Goal: Navigation & Orientation: Understand site structure

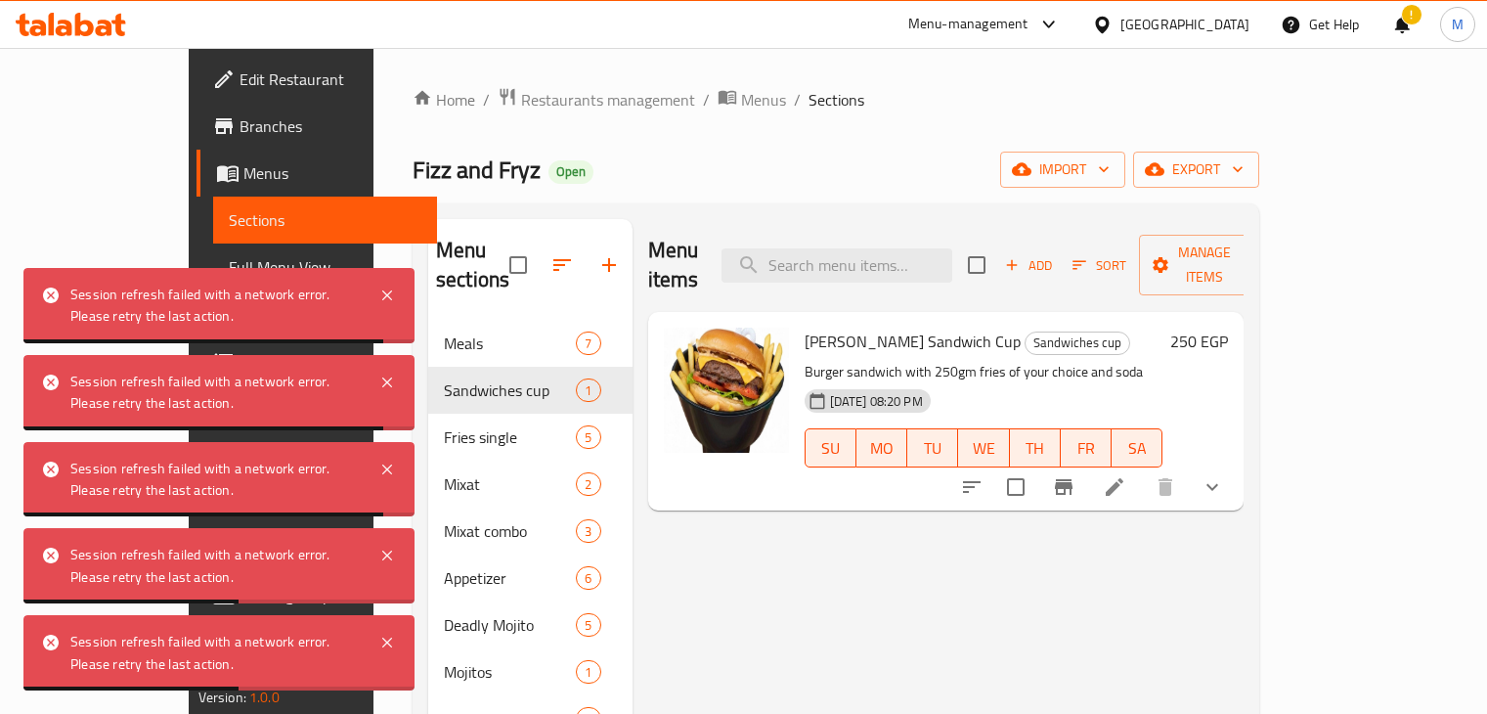
scroll to position [187, 0]
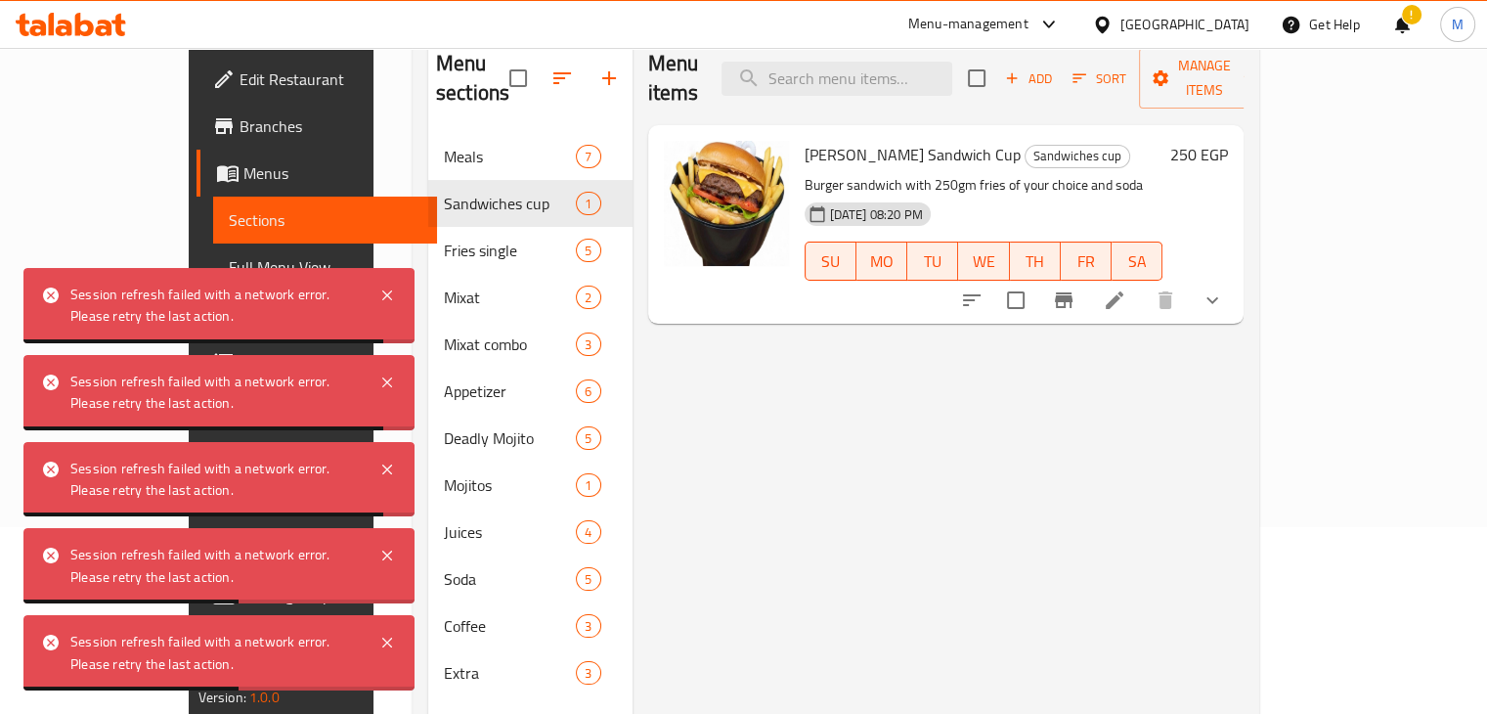
click at [95, 26] on icon at bounding box center [71, 24] width 110 height 23
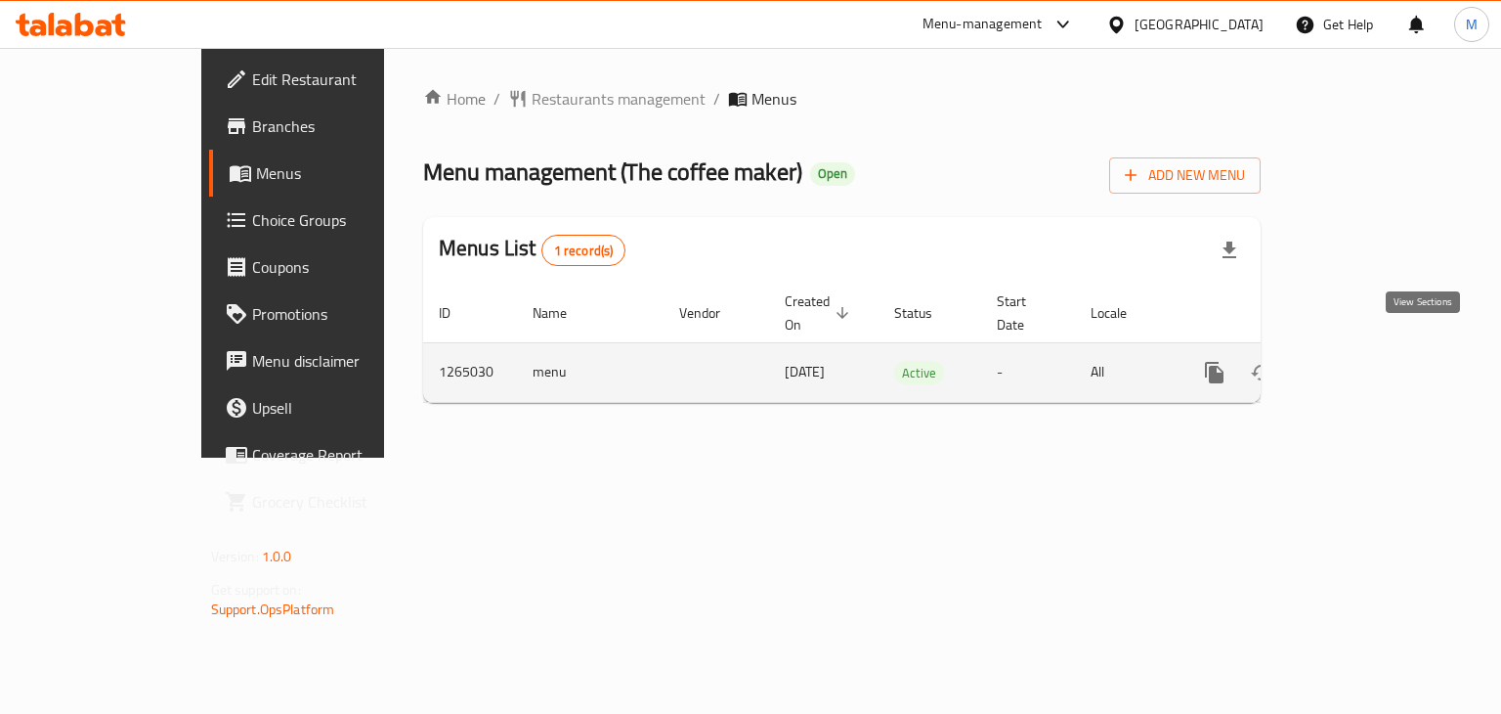
click at [1368, 361] on icon "enhanced table" at bounding box center [1355, 372] width 23 height 23
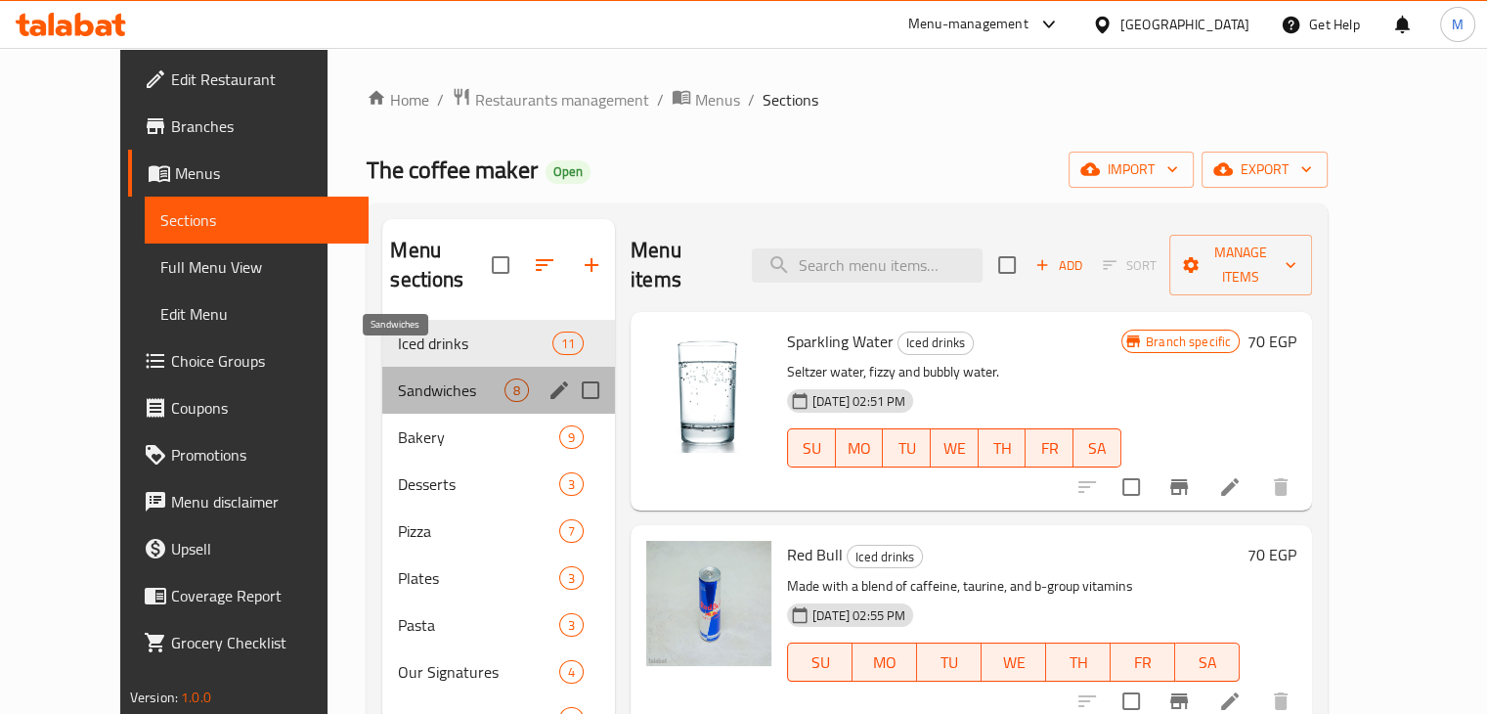
click at [447, 378] on span "Sandwiches" at bounding box center [451, 389] width 107 height 23
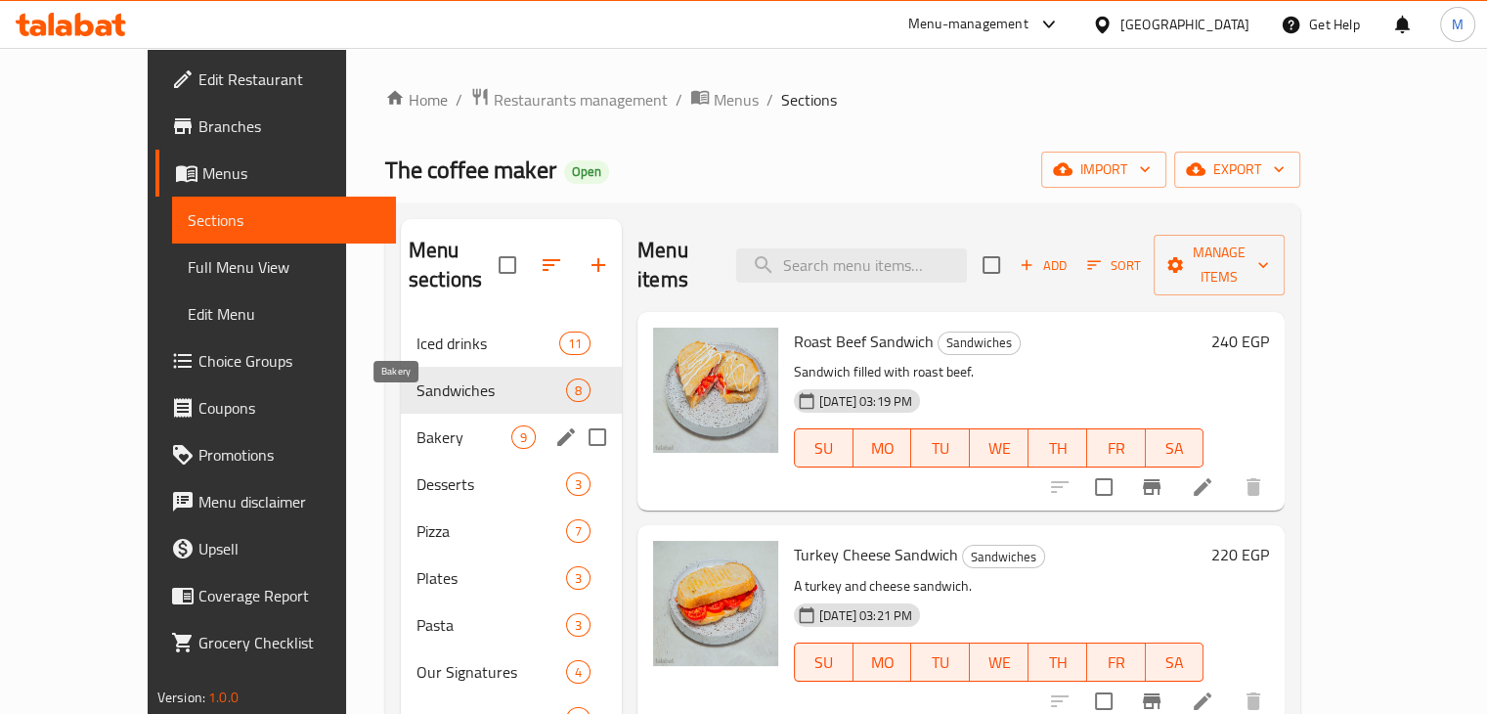
click at [457, 425] on span "Bakery" at bounding box center [463, 436] width 95 height 23
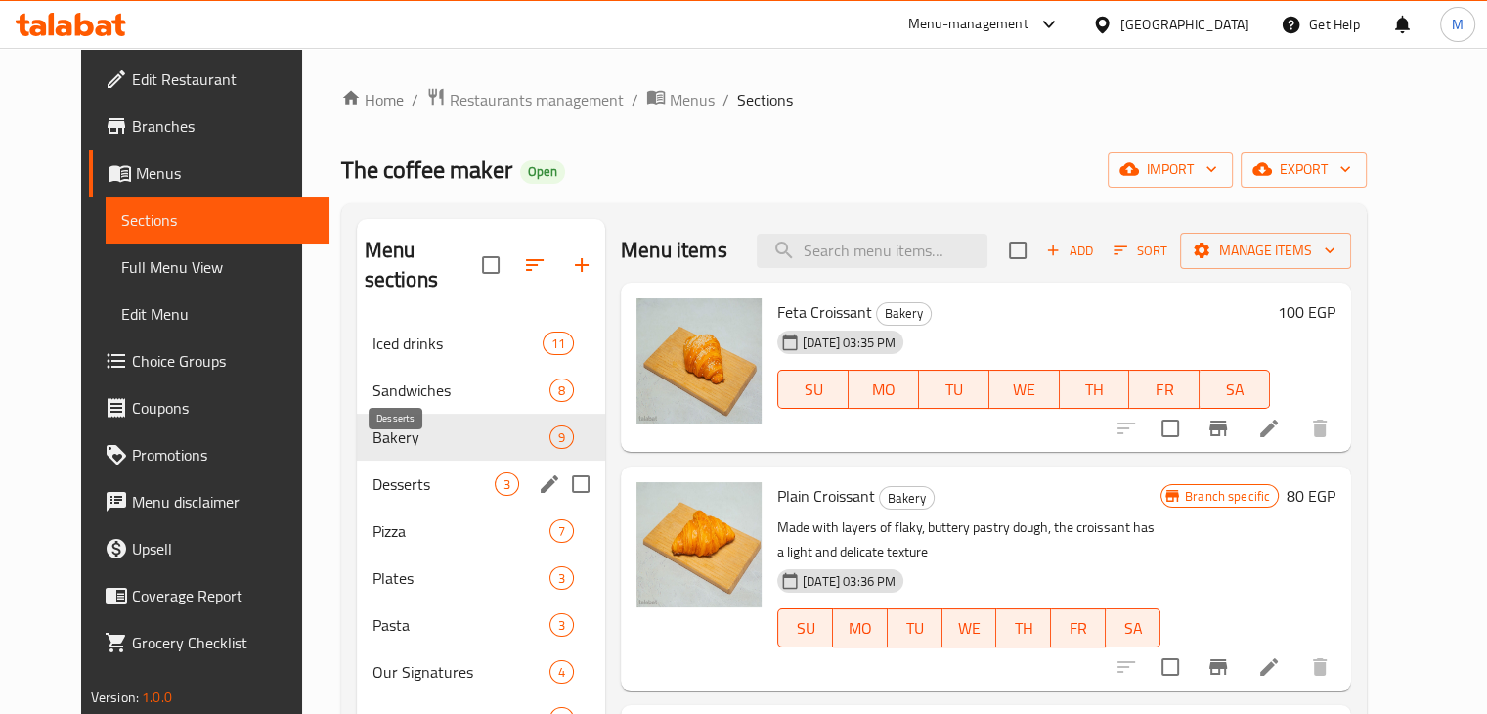
click at [450, 472] on span "Desserts" at bounding box center [433, 483] width 122 height 23
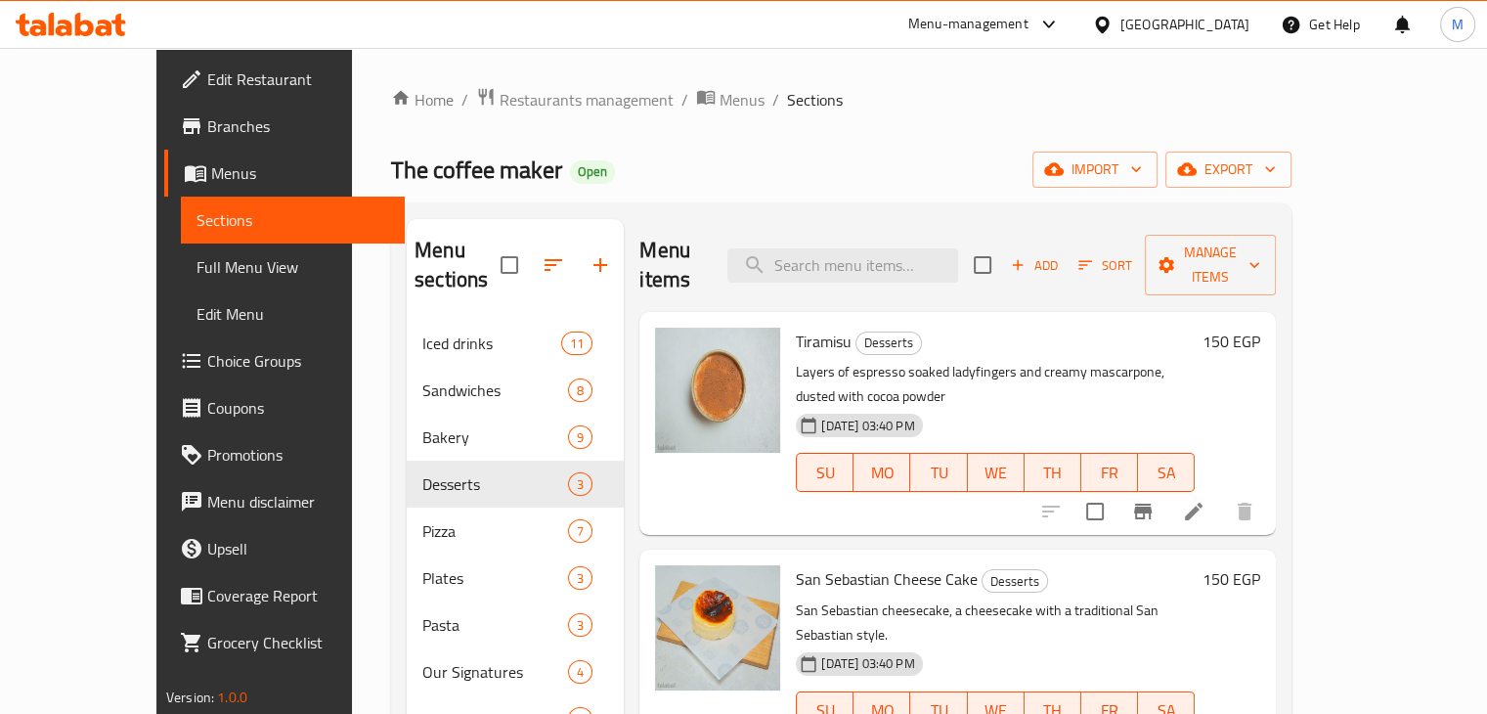
click at [542, 253] on icon "button" at bounding box center [553, 264] width 23 height 23
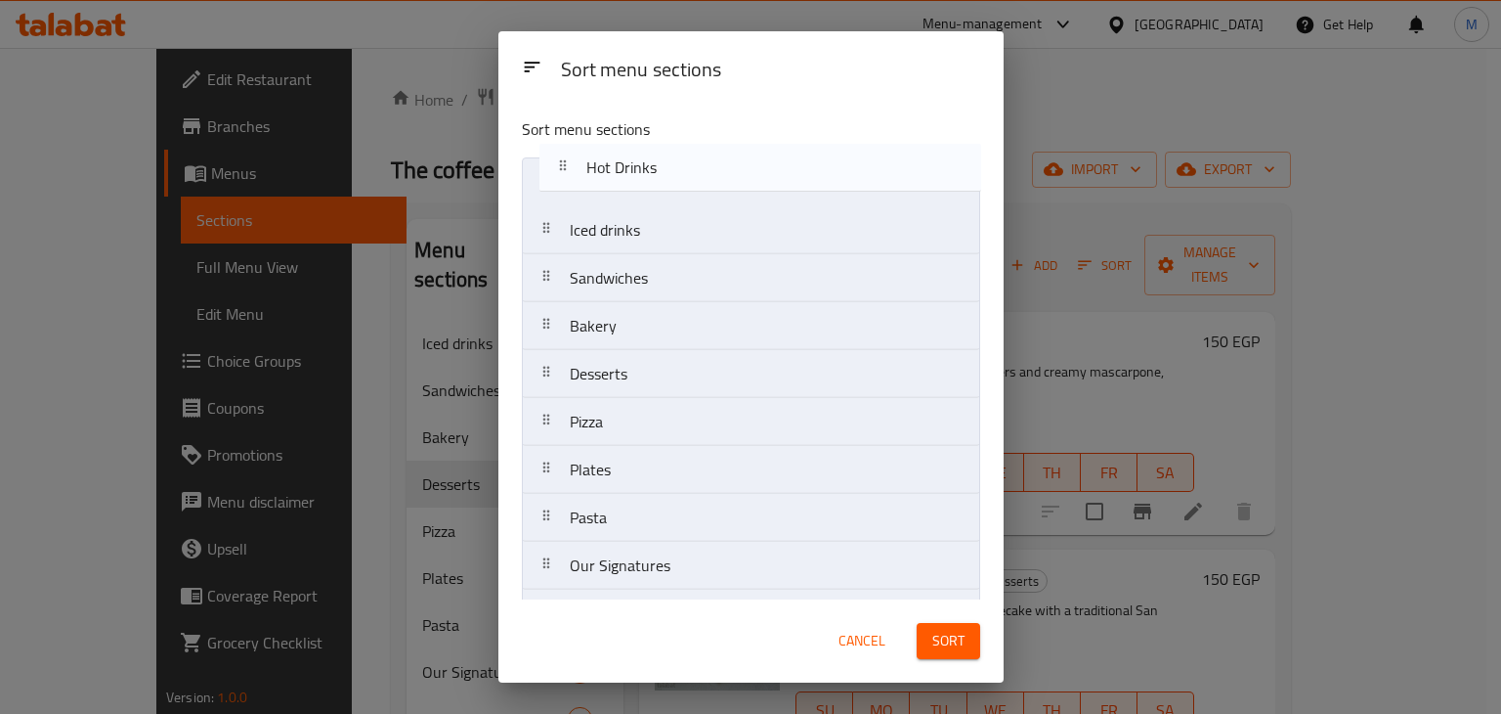
drag, startPoint x: 634, startPoint y: 567, endPoint x: 661, endPoint y: 103, distance: 465.1
click at [661, 103] on div "Sort menu sections Iced drinks Sandwiches Bakery Desserts Pizza Plates Pasta Ou…" at bounding box center [751, 351] width 505 height 498
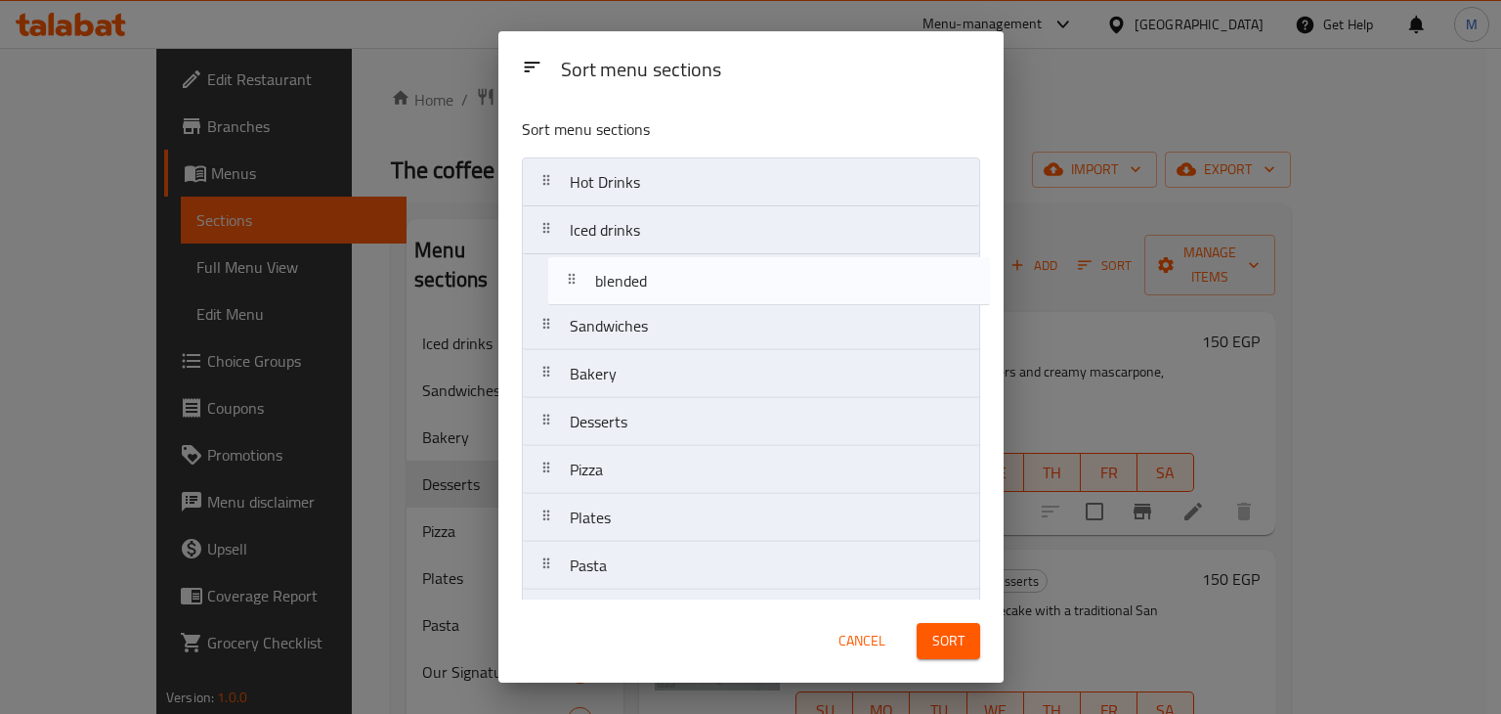
drag, startPoint x: 626, startPoint y: 493, endPoint x: 656, endPoint y: 255, distance: 239.5
click at [656, 255] on nav "Hot Drinks Iced drinks Sandwiches Bakery Desserts Pizza Plates Pasta Our Signat…" at bounding box center [751, 661] width 458 height 1008
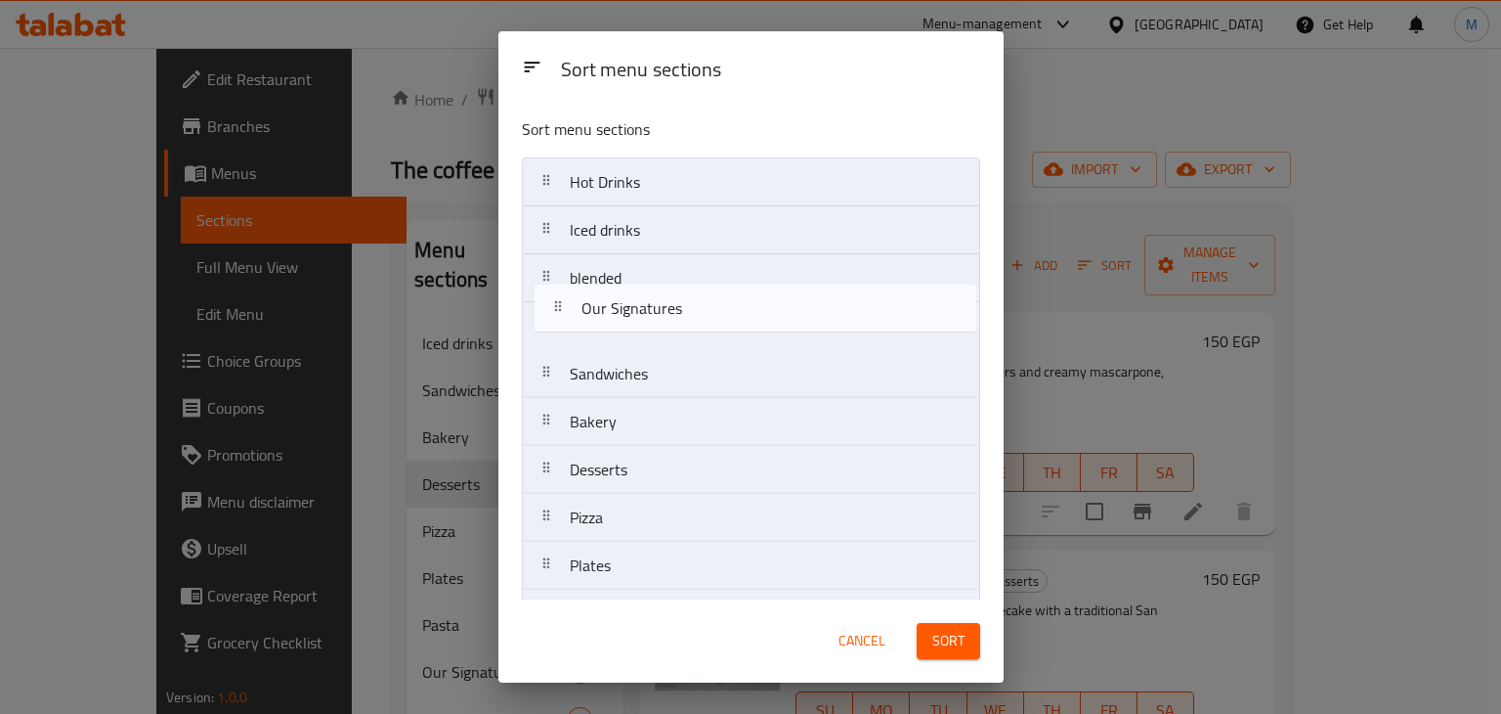
drag, startPoint x: 684, startPoint y: 328, endPoint x: 701, endPoint y: 294, distance: 38.0
click at [701, 294] on nav "Hot Drinks Iced drinks blended Sandwiches Bakery Desserts Pizza Plates Pasta Ou…" at bounding box center [751, 661] width 458 height 1008
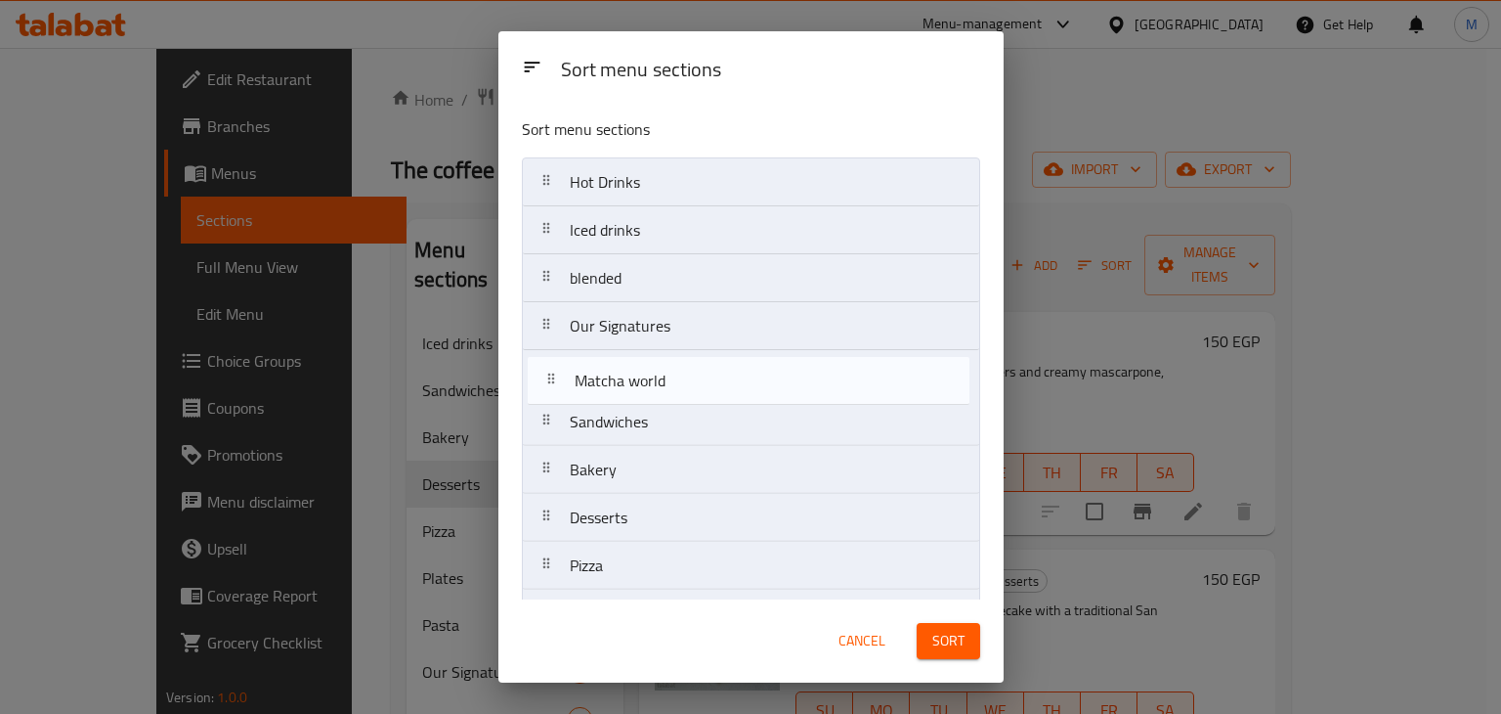
drag, startPoint x: 619, startPoint y: 263, endPoint x: 634, endPoint y: 314, distance: 53.2
click at [634, 314] on nav "Hot Drinks Iced drinks blended Our Signatures Sandwiches Bakery Desserts Pizza …" at bounding box center [751, 661] width 458 height 1008
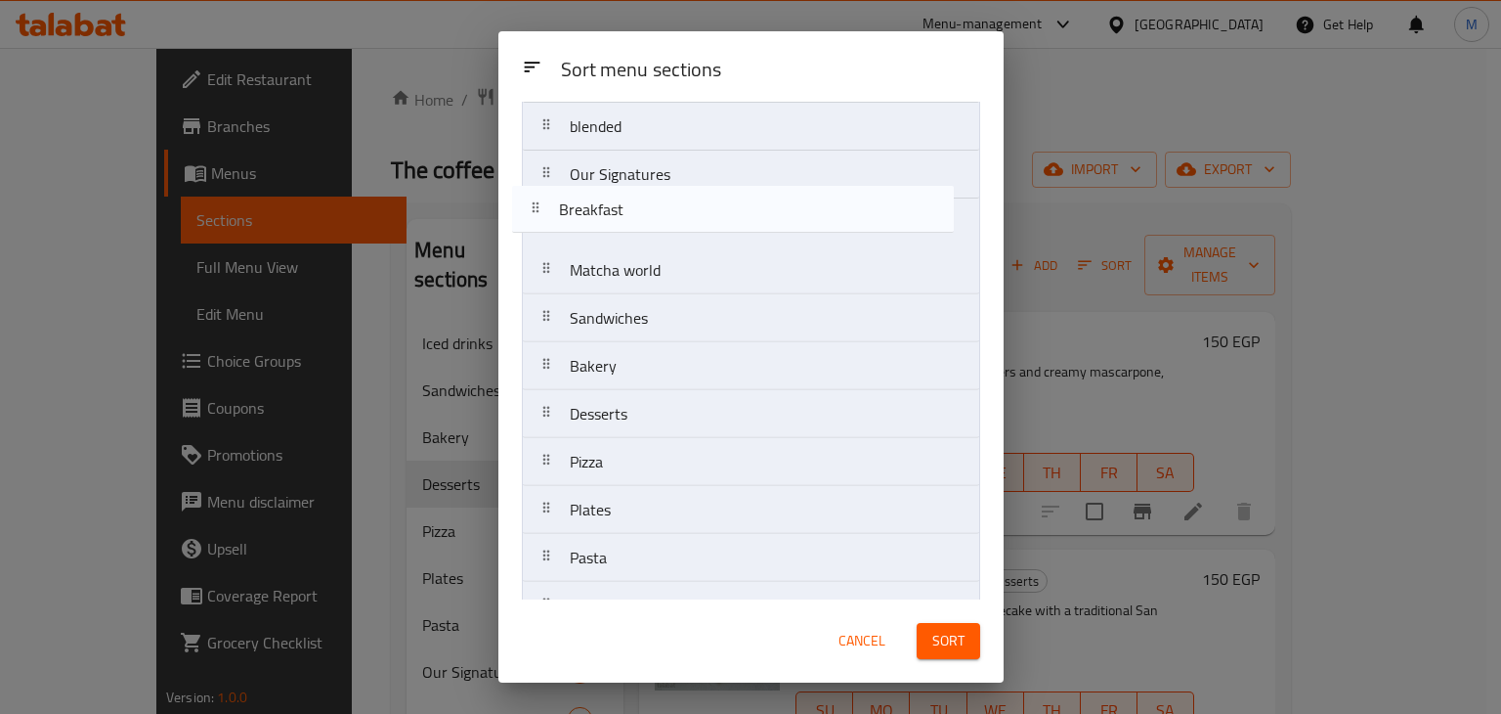
scroll to position [149, 0]
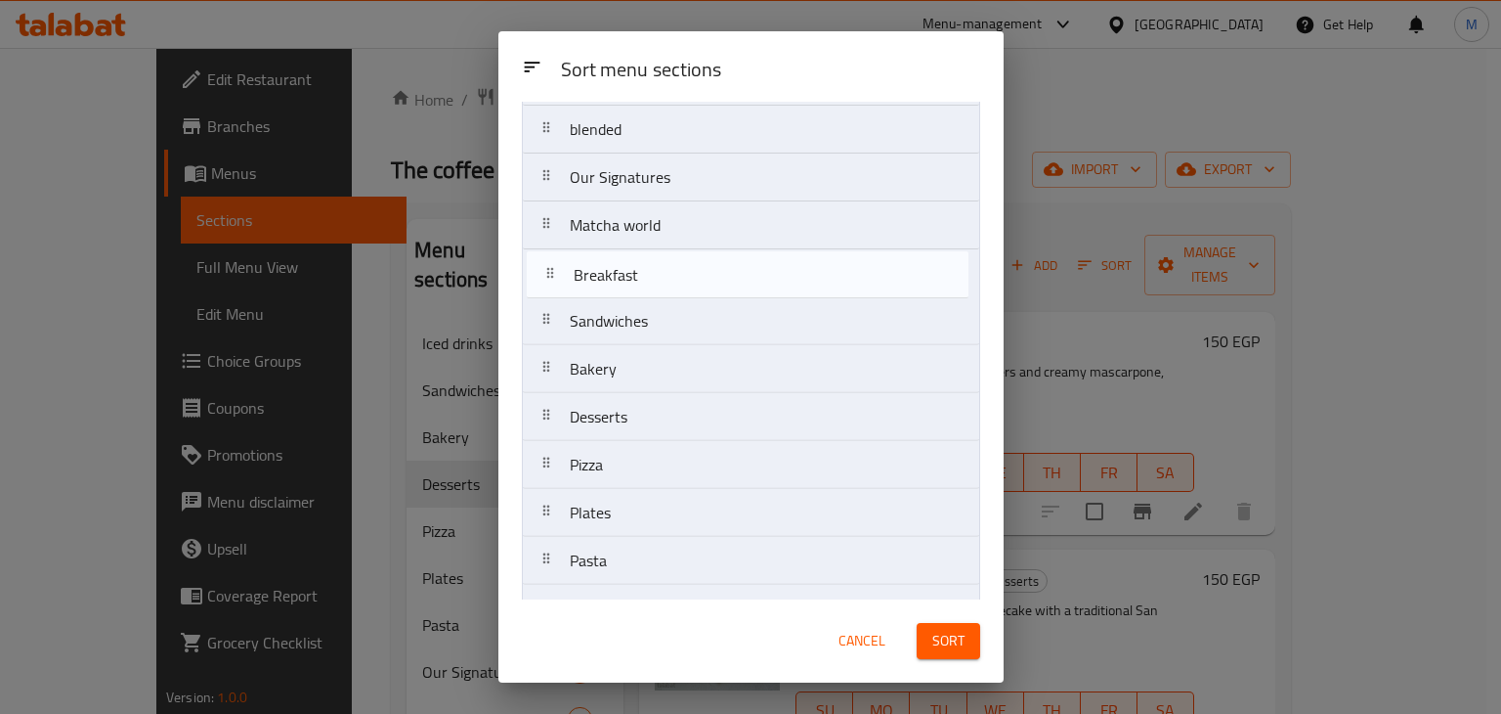
drag, startPoint x: 669, startPoint y: 475, endPoint x: 675, endPoint y: 221, distance: 254.3
click at [675, 221] on nav "Hot Drinks Iced drinks blended Our Signatures Matcha world Sandwiches Bakery De…" at bounding box center [751, 513] width 458 height 1008
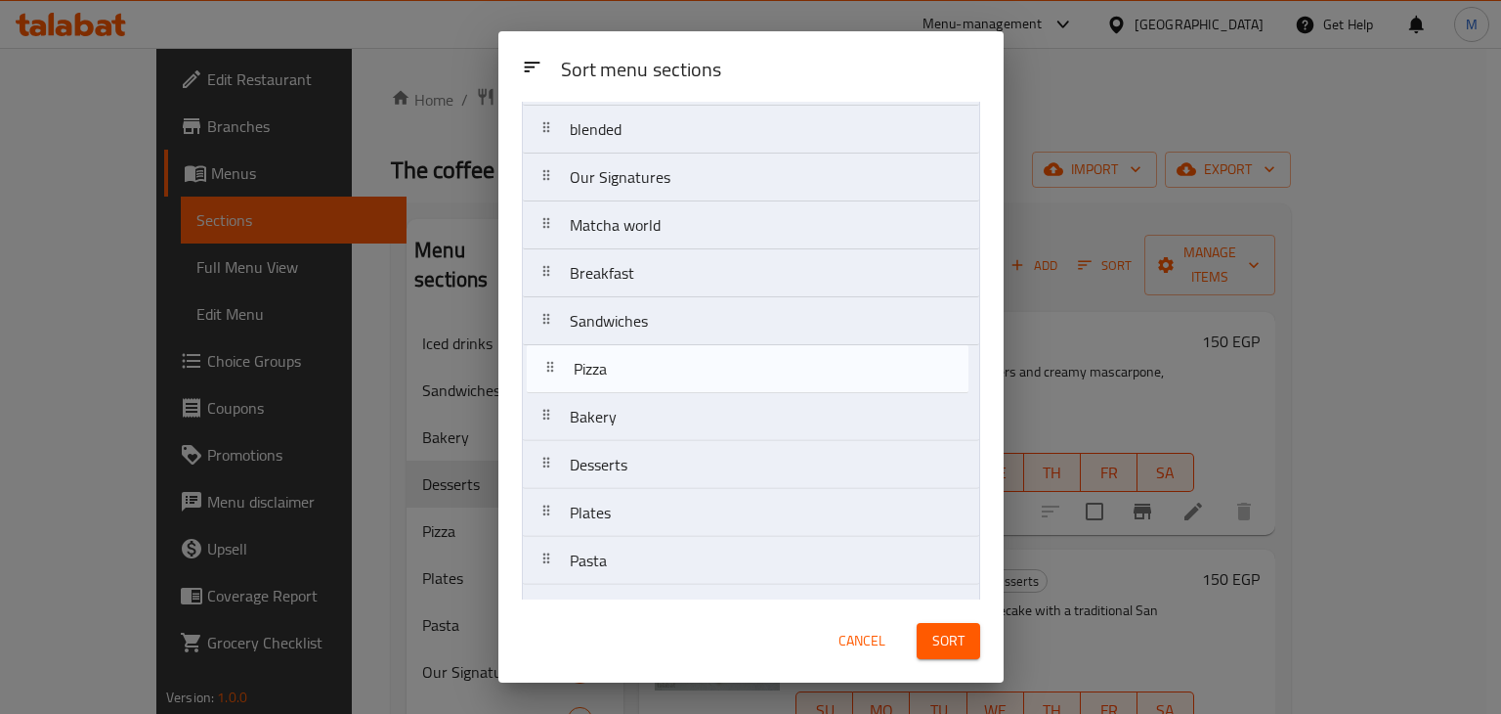
drag, startPoint x: 673, startPoint y: 477, endPoint x: 677, endPoint y: 362, distance: 115.5
click at [677, 362] on nav "Hot Drinks Iced drinks blended Our Signatures Matcha world Breakfast Sandwiches…" at bounding box center [751, 513] width 458 height 1008
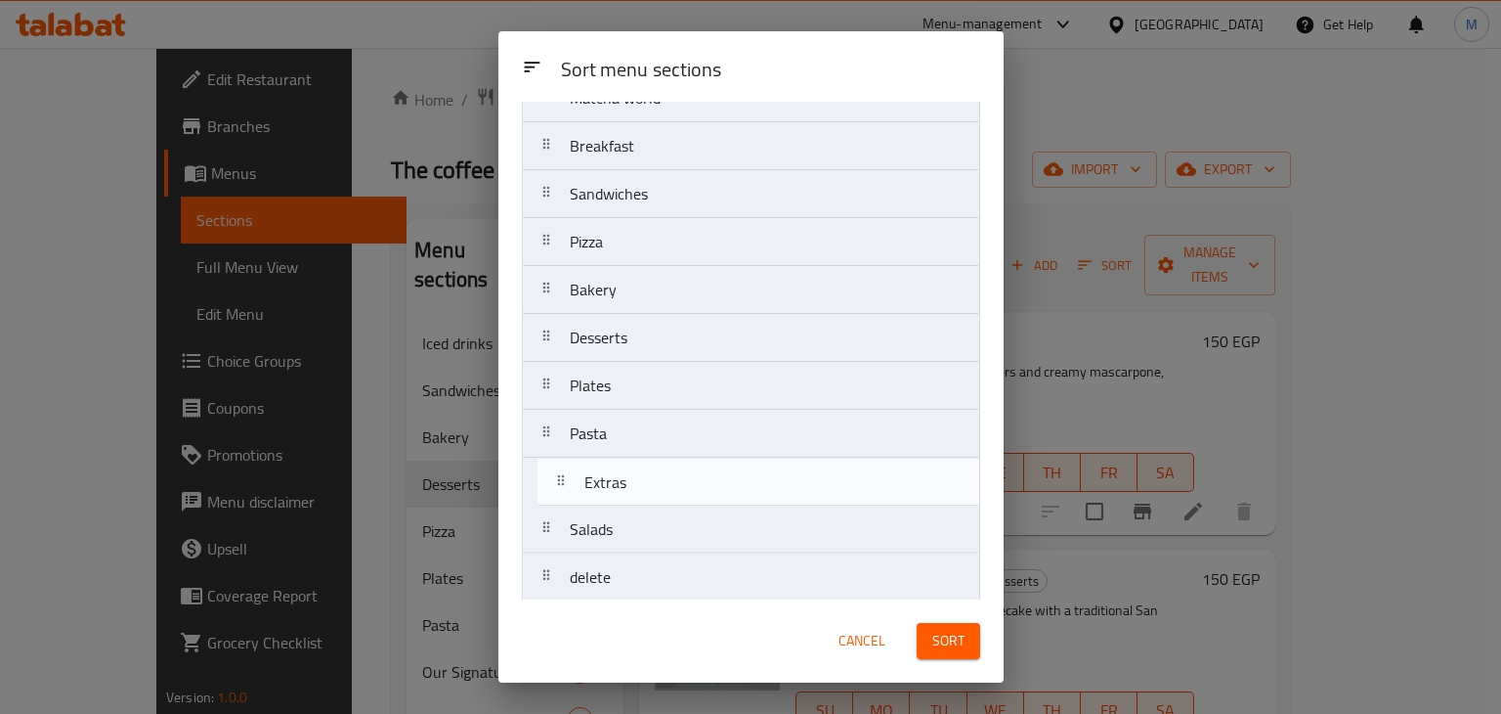
scroll to position [281, 0]
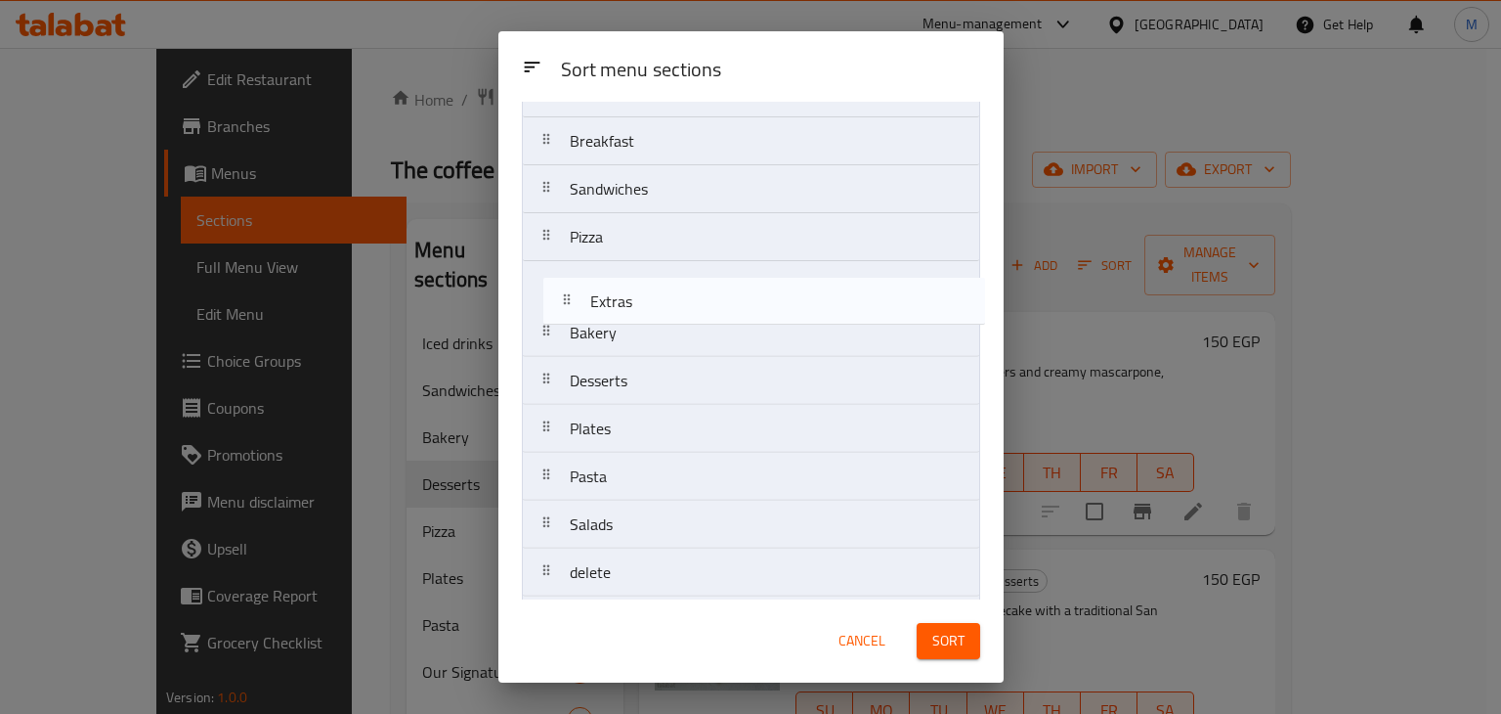
drag, startPoint x: 653, startPoint y: 535, endPoint x: 679, endPoint y: 289, distance: 246.8
click at [679, 289] on nav "Hot Drinks Iced drinks blended Our Signatures Matcha world Breakfast Sandwiches…" at bounding box center [751, 381] width 458 height 1008
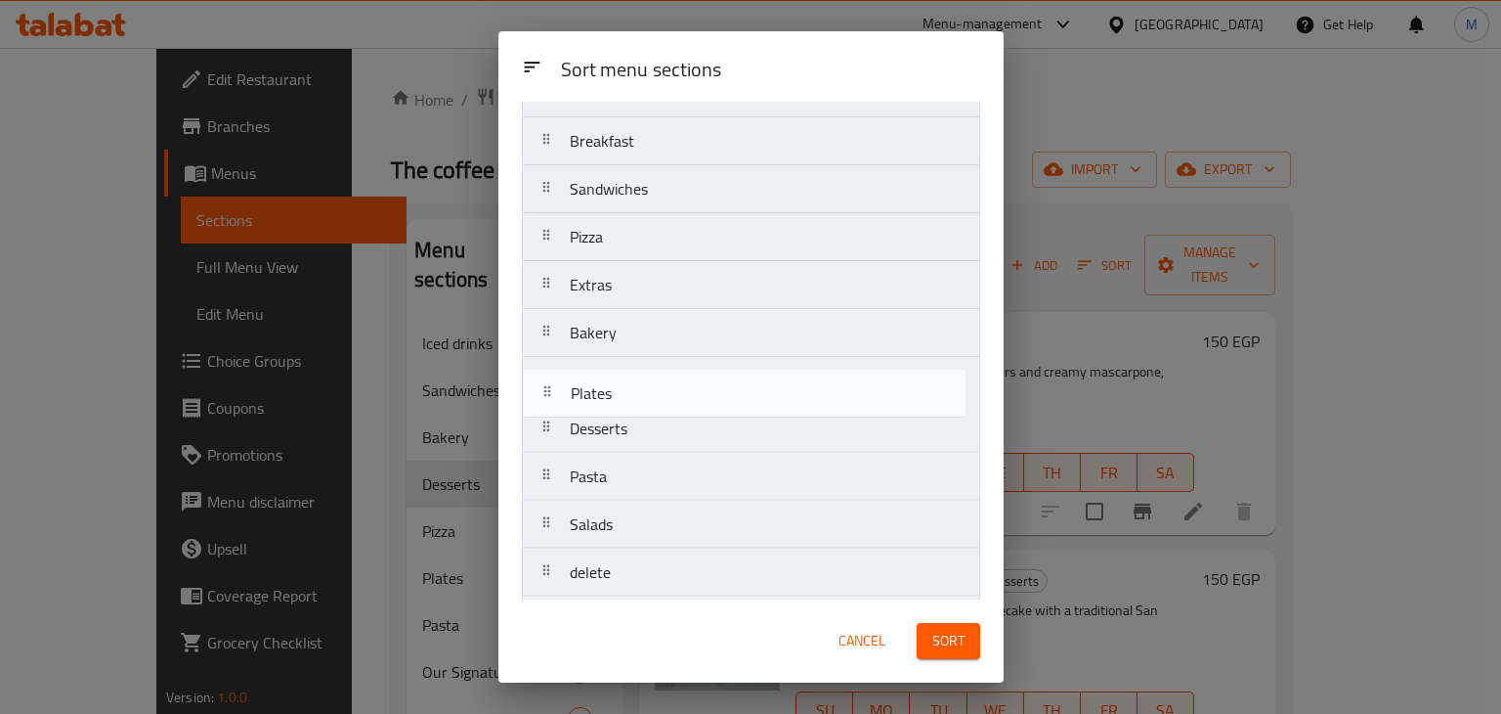
drag, startPoint x: 688, startPoint y: 419, endPoint x: 692, endPoint y: 376, distance: 43.2
click at [692, 376] on nav "Hot Drinks Iced drinks blended Our Signatures Matcha world Breakfast Sandwiches…" at bounding box center [751, 381] width 458 height 1008
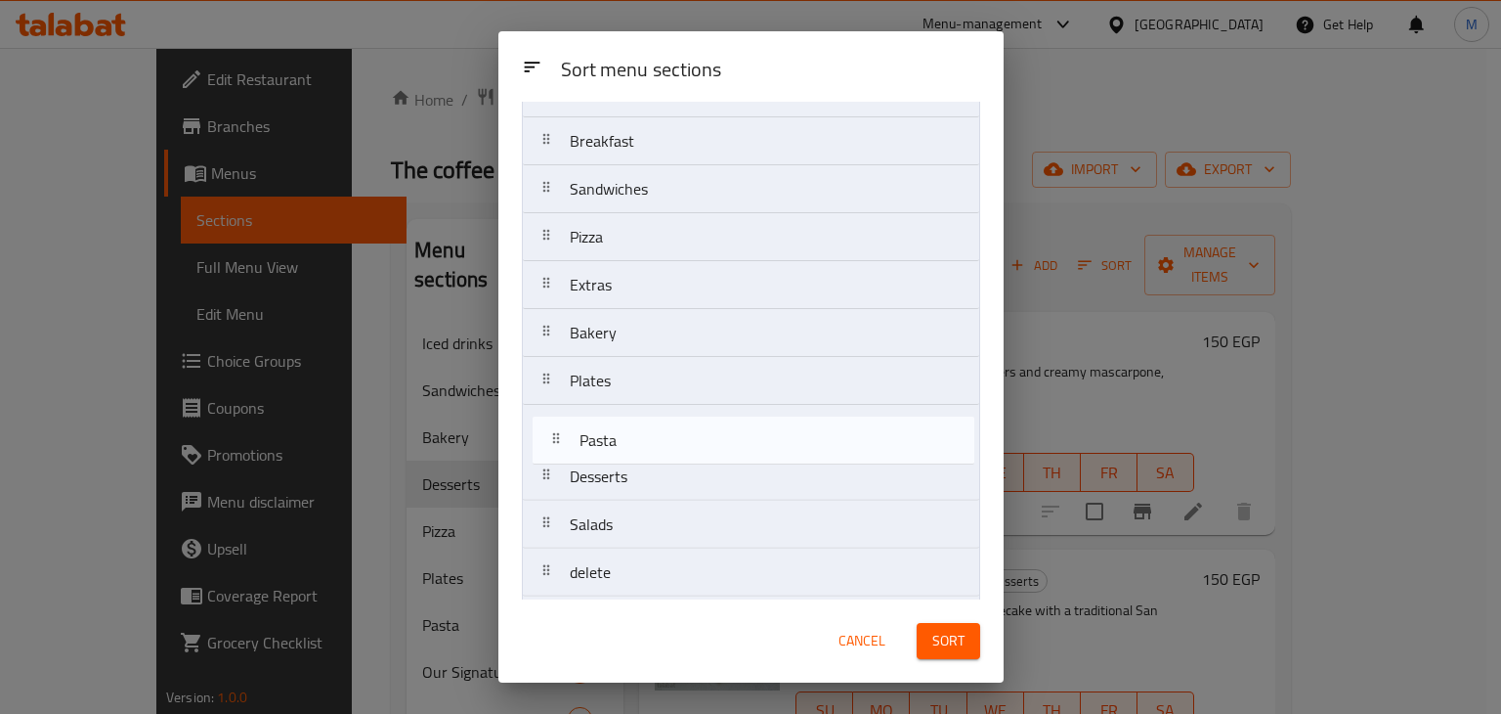
drag, startPoint x: 623, startPoint y: 462, endPoint x: 636, endPoint y: 420, distance: 44.2
click at [636, 420] on nav "Hot Drinks Iced drinks blended Our Signatures Matcha world Breakfast Sandwiches…" at bounding box center [751, 381] width 458 height 1008
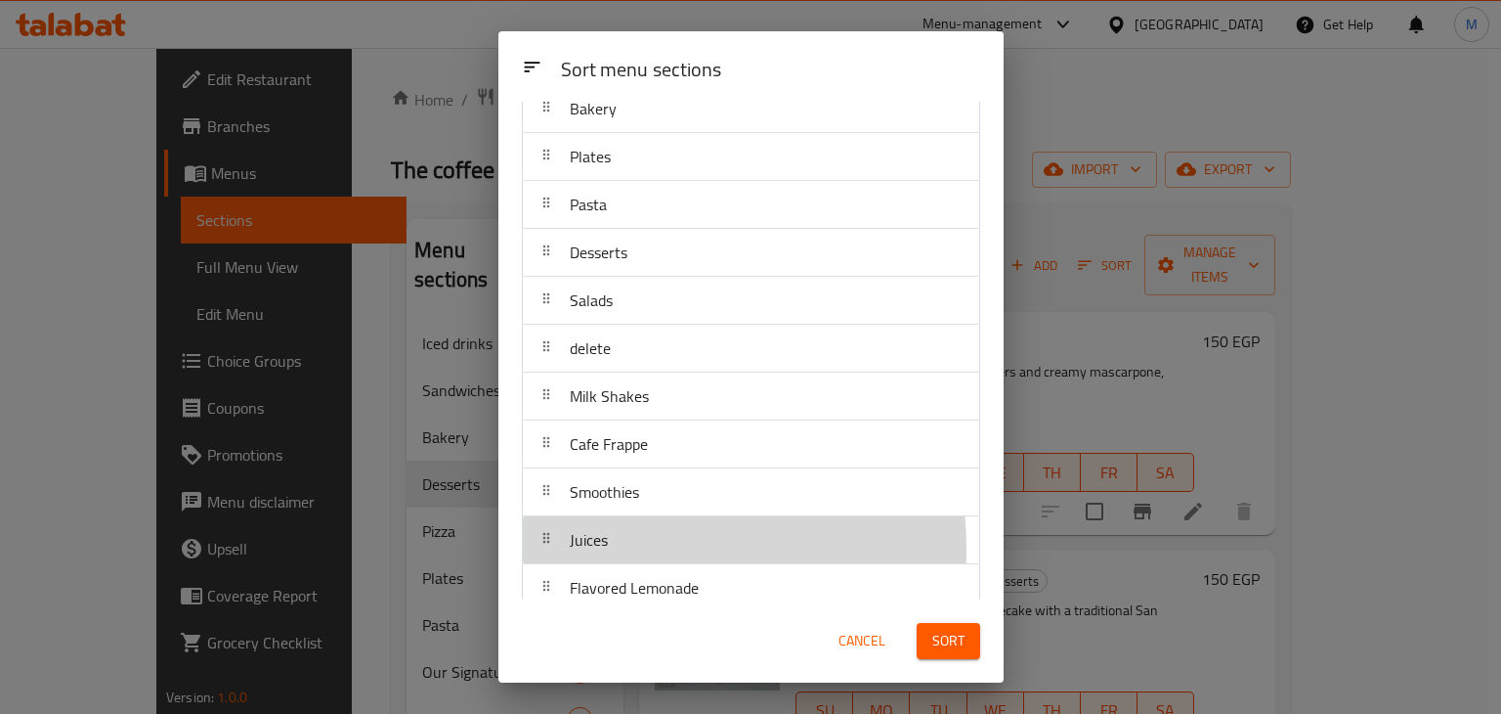
scroll to position [506, 0]
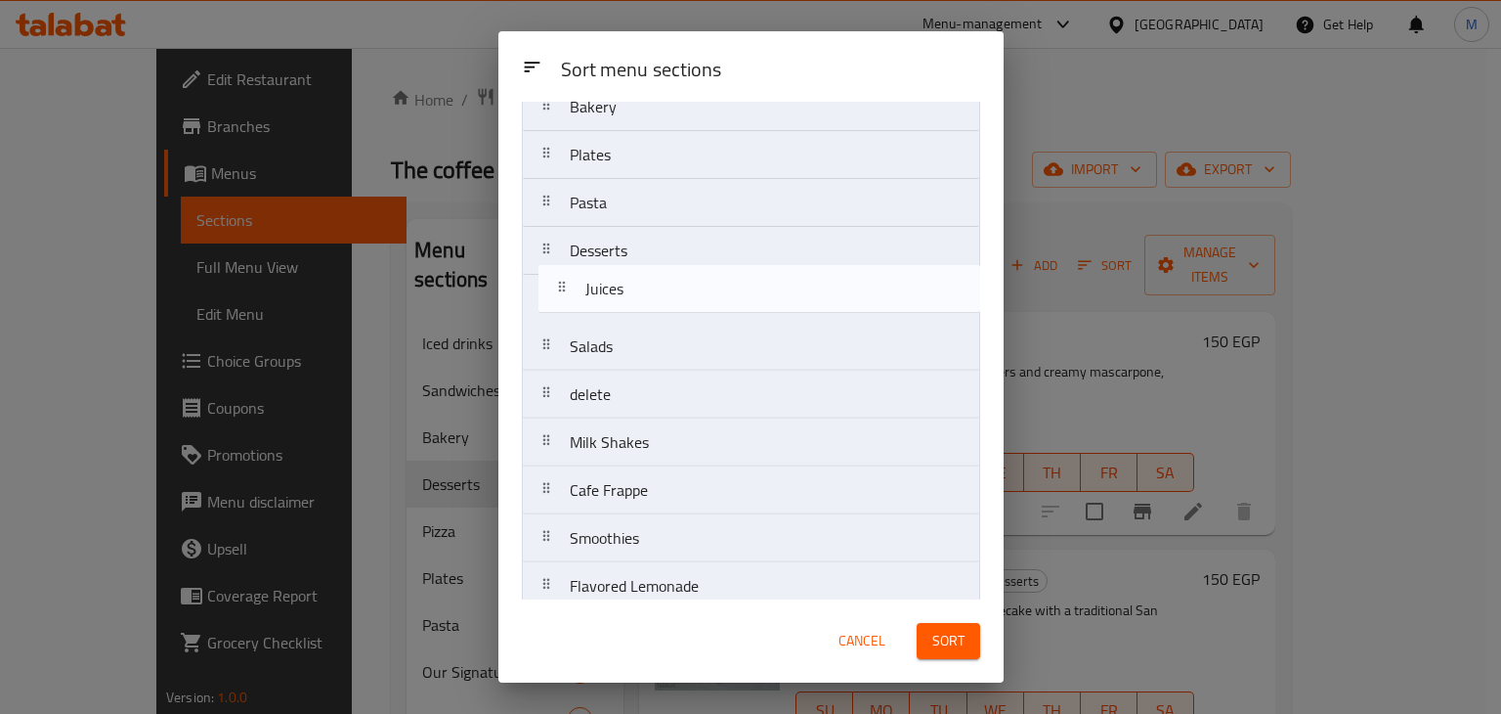
drag, startPoint x: 606, startPoint y: 544, endPoint x: 626, endPoint y: 277, distance: 268.6
click at [626, 277] on nav "Hot Drinks Iced drinks blended Our Signatures Matcha world Breakfast Sandwiches…" at bounding box center [751, 155] width 458 height 1008
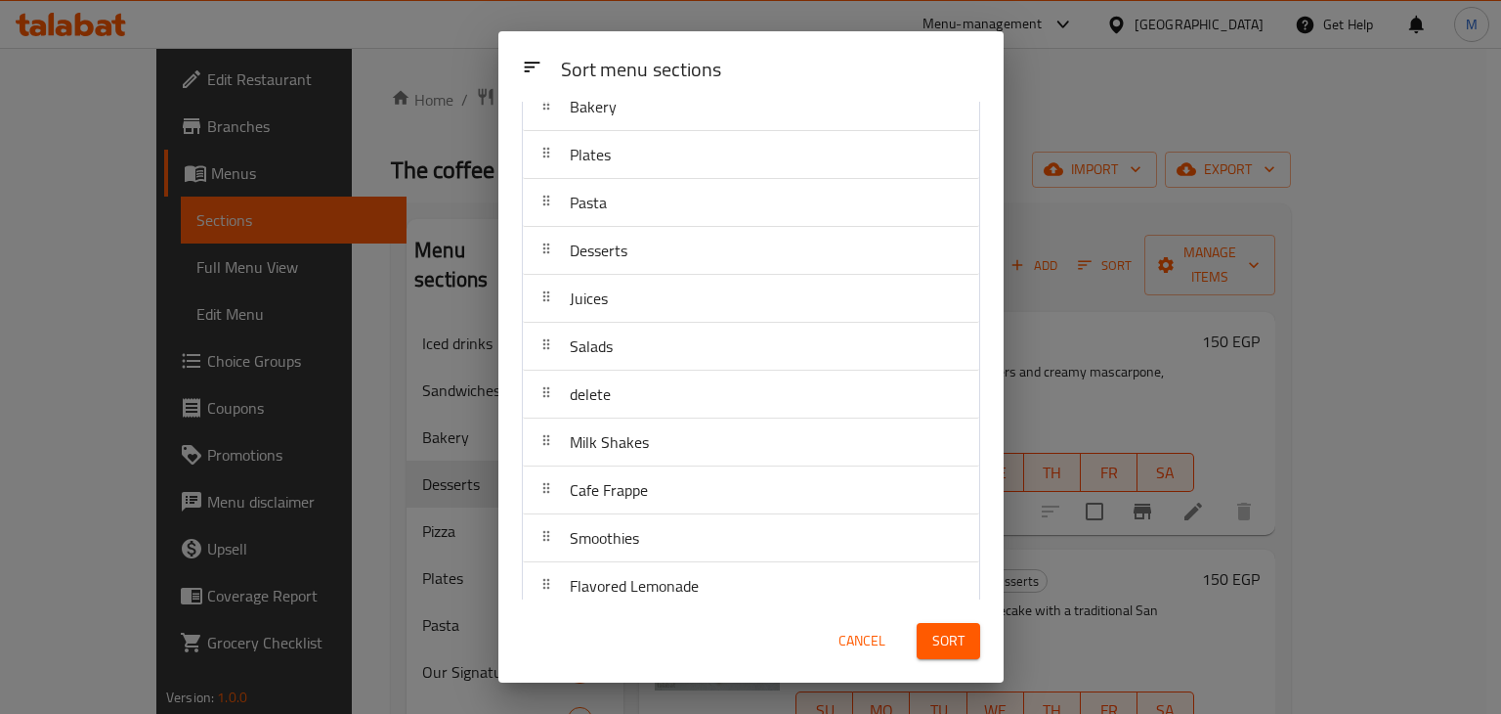
scroll to position [569, 0]
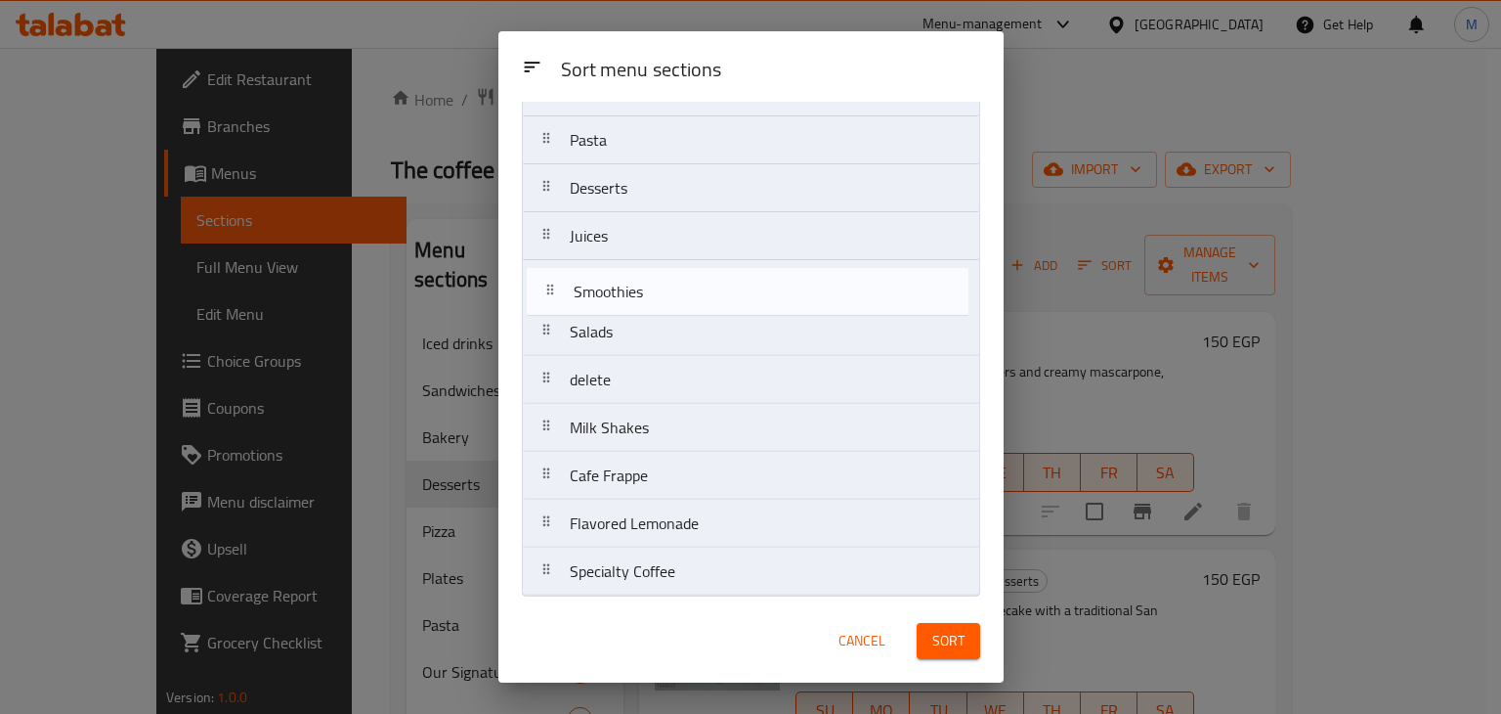
drag, startPoint x: 671, startPoint y: 483, endPoint x: 677, endPoint y: 290, distance: 192.7
click at [677, 290] on nav "Hot Drinks Iced drinks blended Our Signatures Matcha world Breakfast Sandwiches…" at bounding box center [751, 92] width 458 height 1008
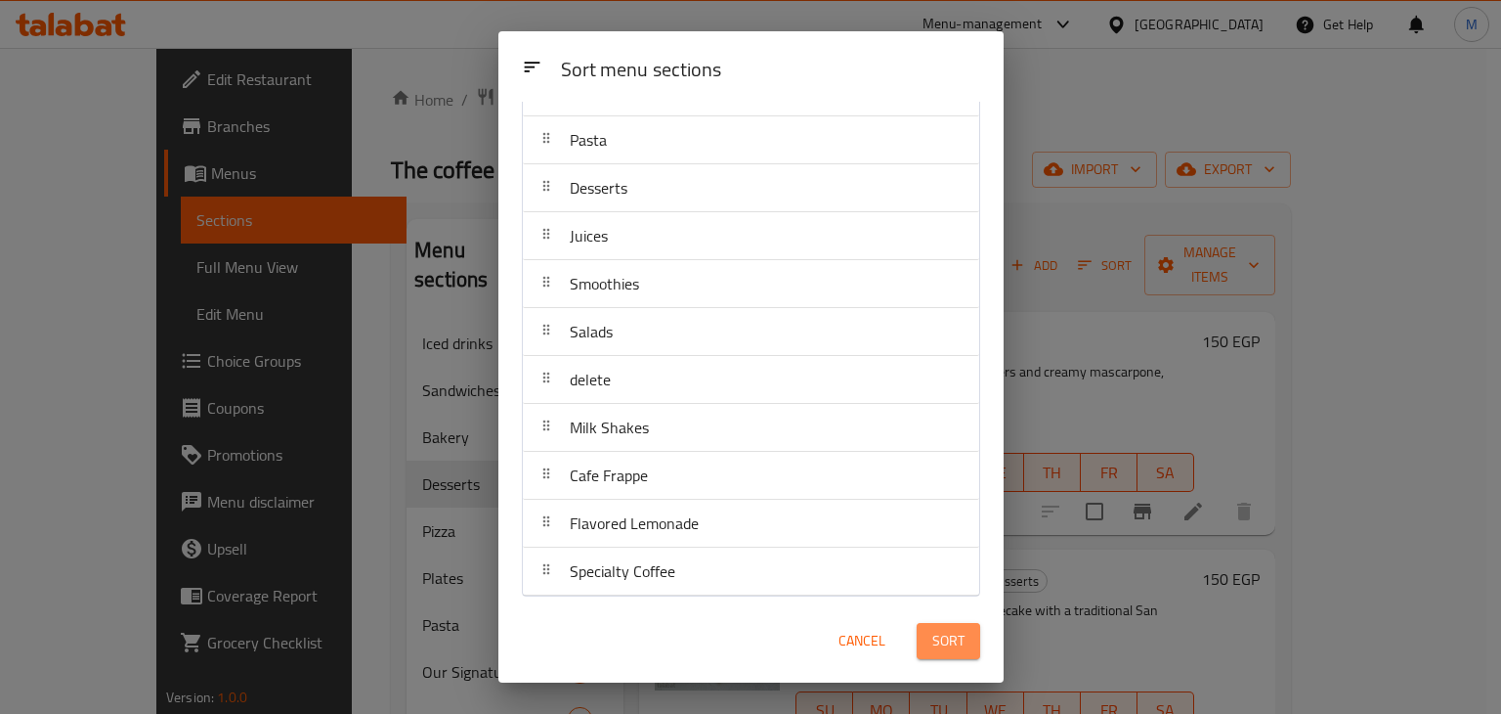
click at [959, 623] on button "Sort" at bounding box center [949, 641] width 64 height 36
